Goal: Navigation & Orientation: Find specific page/section

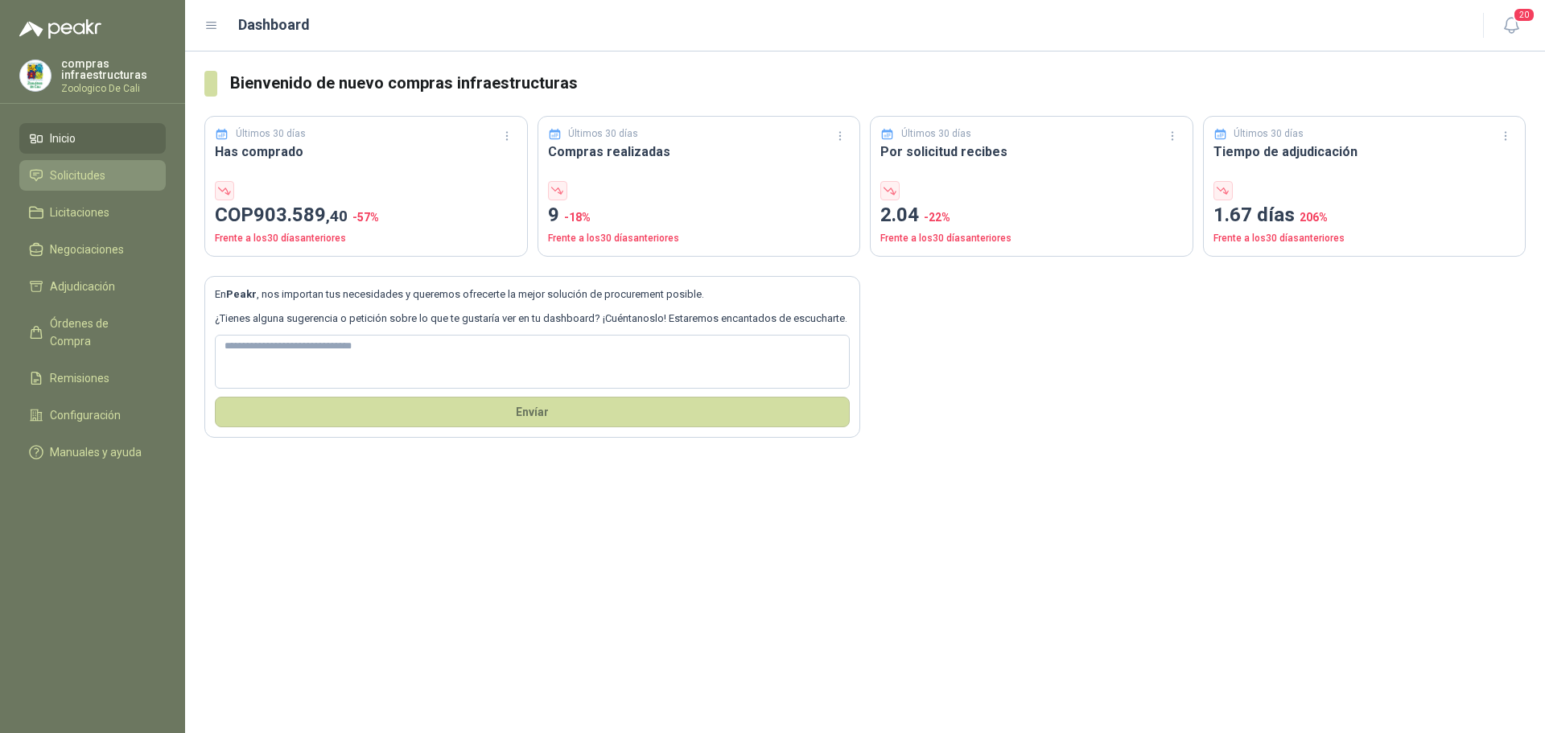
click at [70, 166] on link "Solicitudes" at bounding box center [92, 175] width 146 height 31
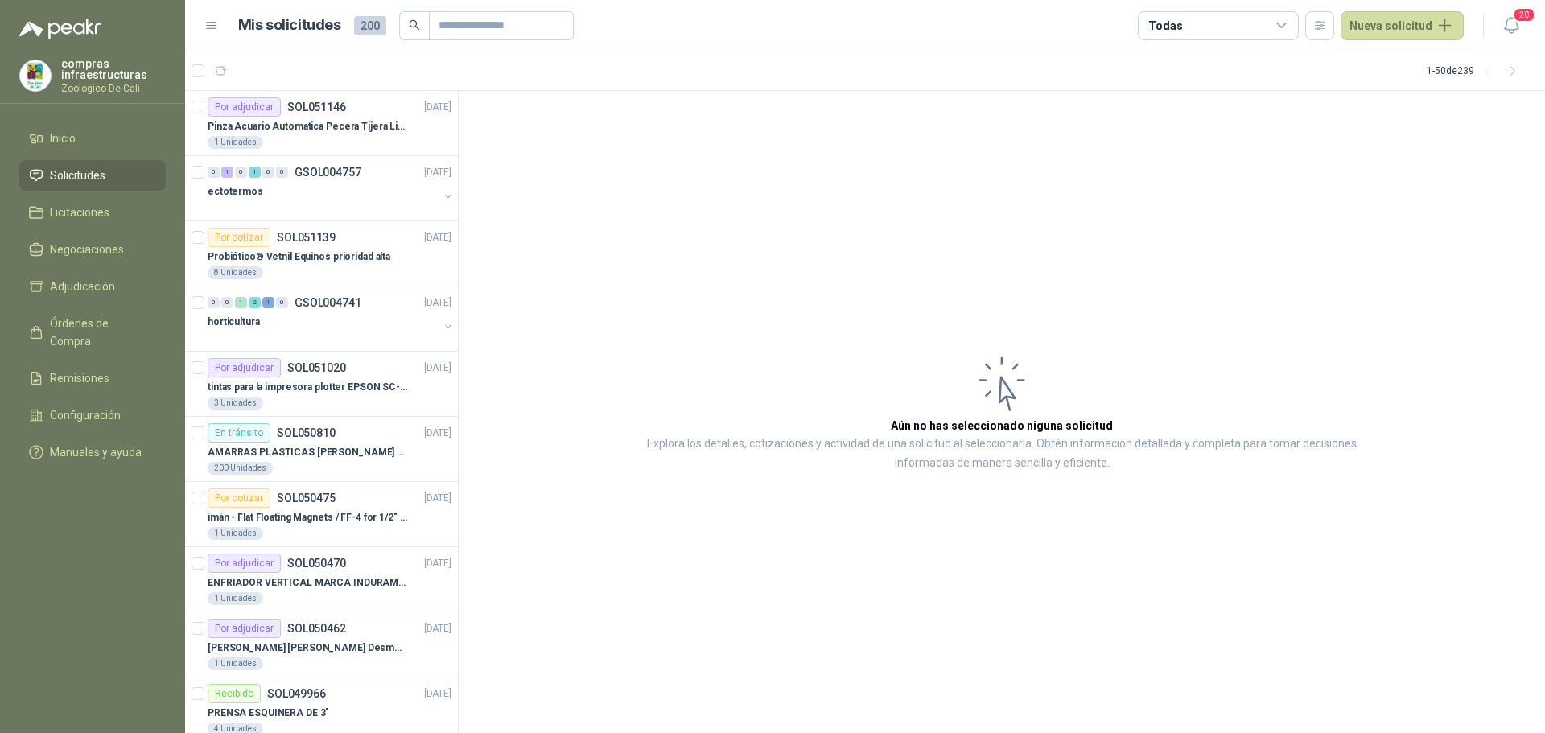
click at [99, 171] on span "Solicitudes" at bounding box center [78, 176] width 56 height 18
click at [101, 142] on li "Inicio" at bounding box center [92, 139] width 127 height 18
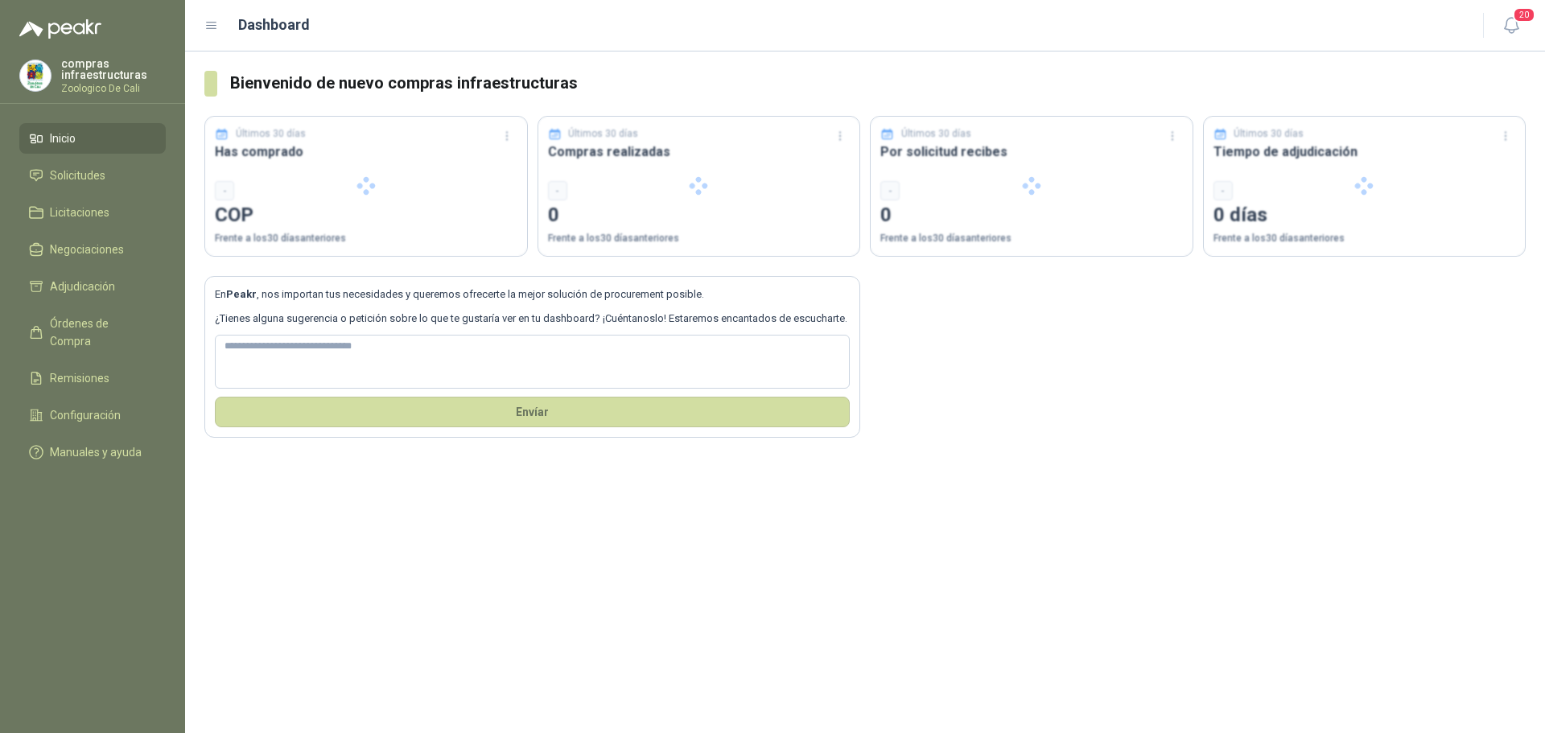
click at [114, 196] on ul "Inicio Solicitudes Licitaciones Negociaciones Adjudicación Órdenes de Compra Re…" at bounding box center [92, 298] width 185 height 351
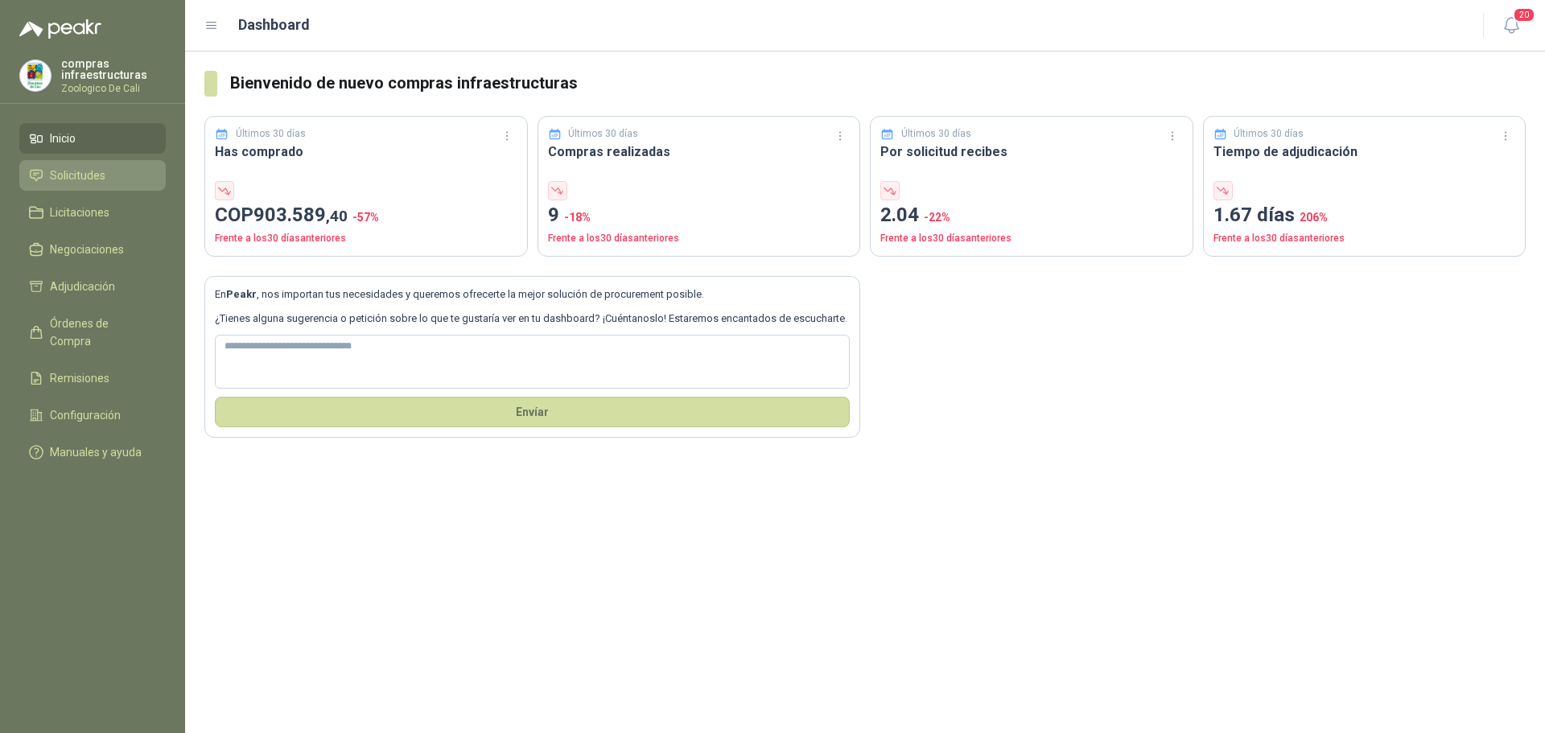
click at [122, 179] on li "Solicitudes" at bounding box center [92, 176] width 127 height 18
